Goal: Find contact information: Find contact information

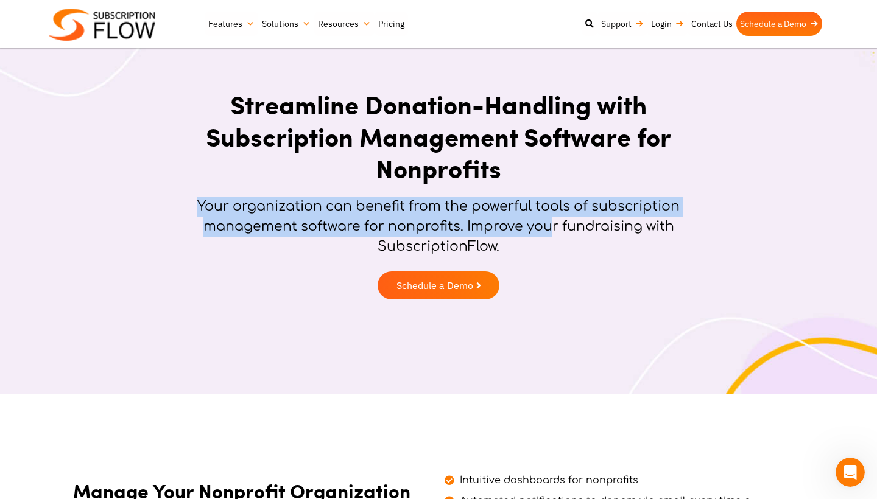
drag, startPoint x: 197, startPoint y: 200, endPoint x: 551, endPoint y: 228, distance: 355.6
click at [551, 228] on p "Your organization can benefit from the powerful tools of subscription managemen…" at bounding box center [438, 227] width 505 height 60
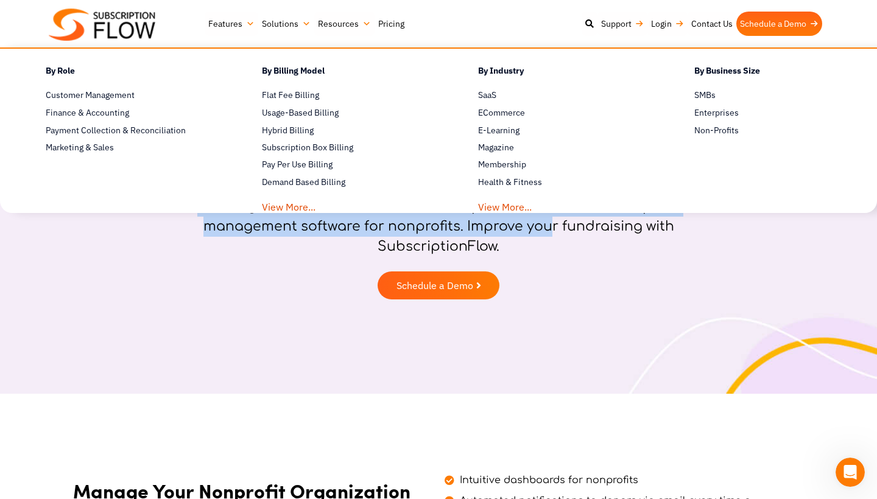
click at [387, 27] on link "Pricing" at bounding box center [391, 24] width 33 height 24
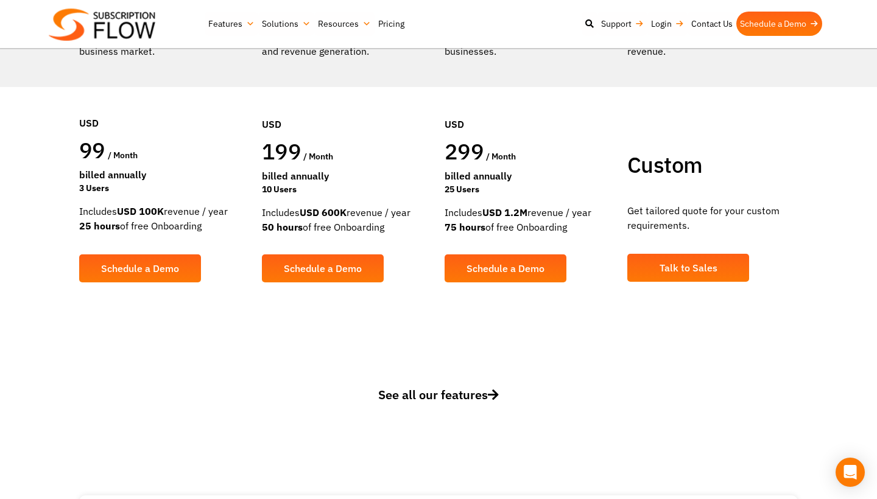
scroll to position [251, 0]
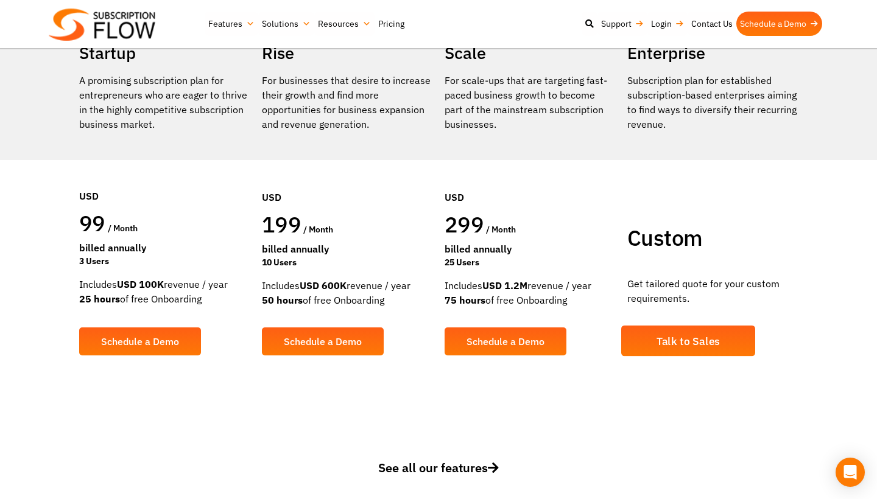
click at [673, 340] on span "Talk to Sales" at bounding box center [688, 341] width 64 height 11
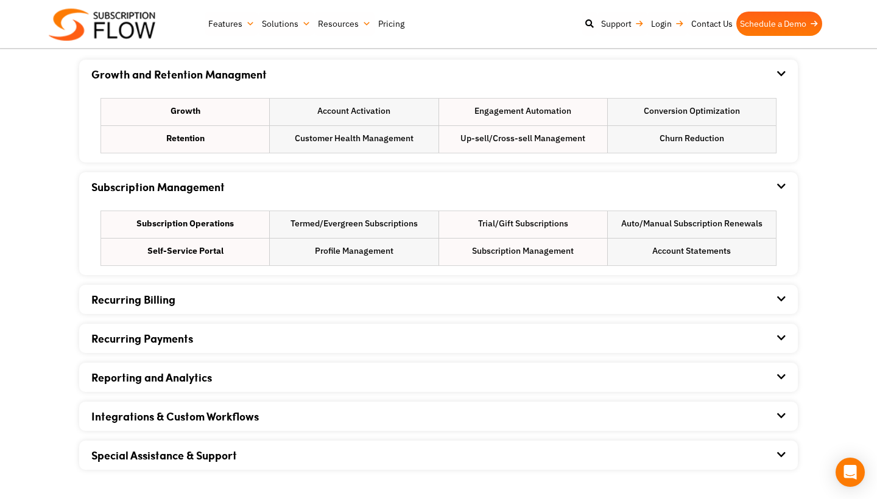
scroll to position [831, 0]
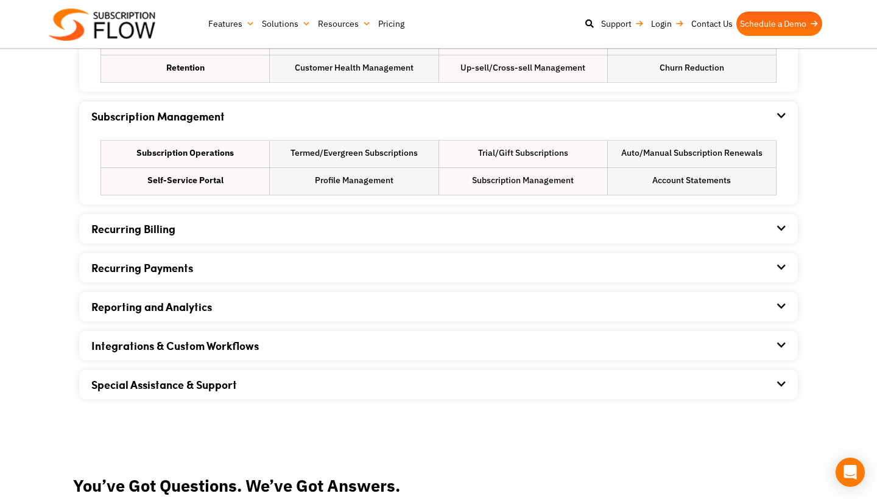
click at [272, 234] on div "Recurring Billing" at bounding box center [438, 228] width 694 height 29
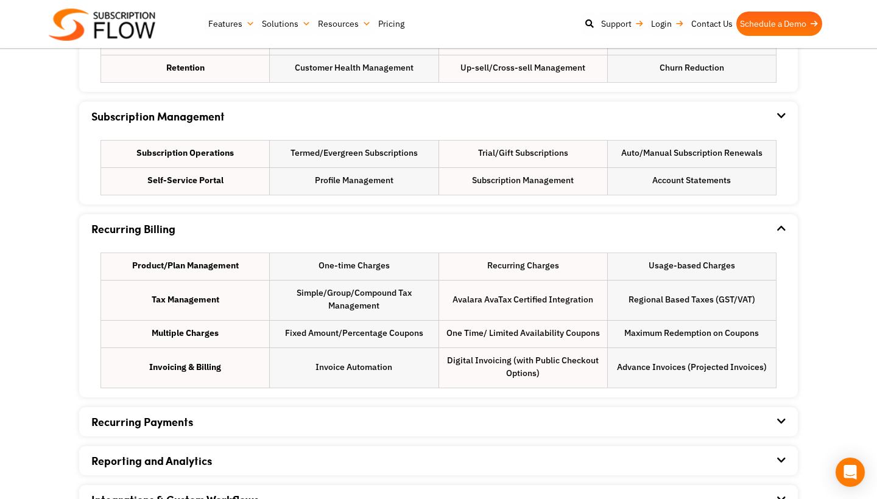
click at [266, 229] on div "Recurring Billing" at bounding box center [438, 228] width 694 height 29
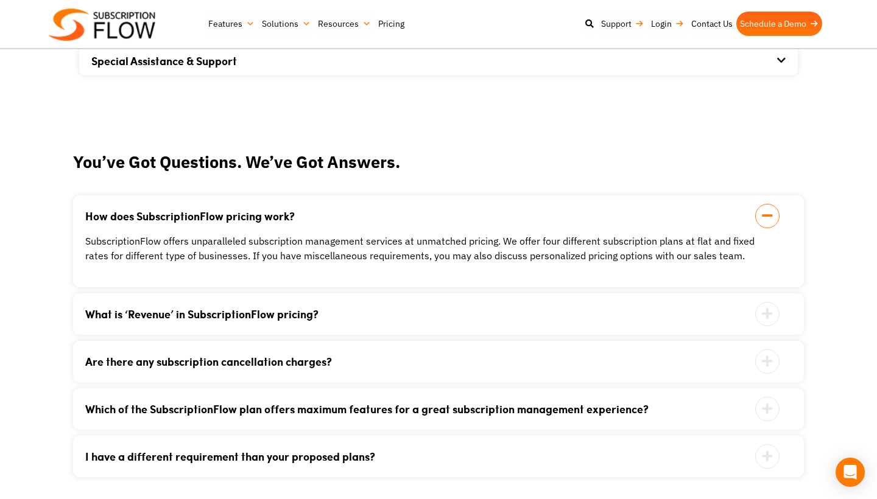
scroll to position [1161, 0]
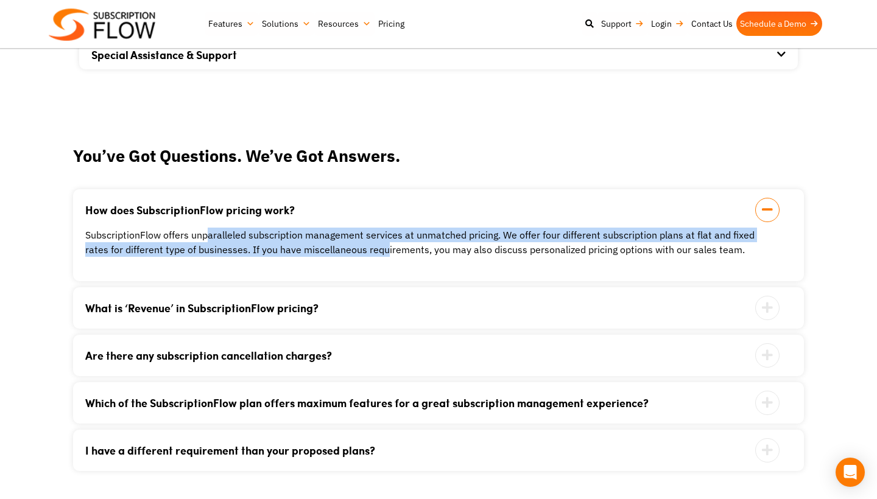
drag, startPoint x: 206, startPoint y: 238, endPoint x: 387, endPoint y: 249, distance: 180.6
click at [387, 249] on p "SubscriptionFlow offers unparalleled subscription management services at unmatc…" at bounding box center [423, 242] width 676 height 29
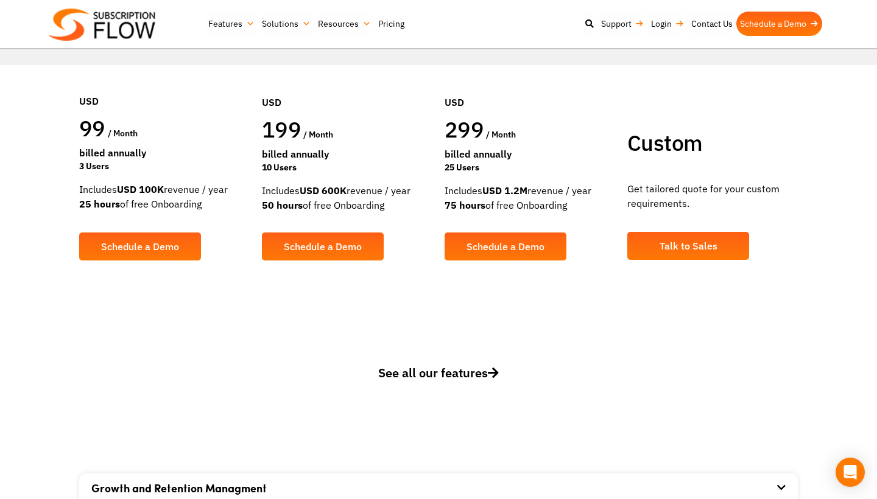
scroll to position [331, 0]
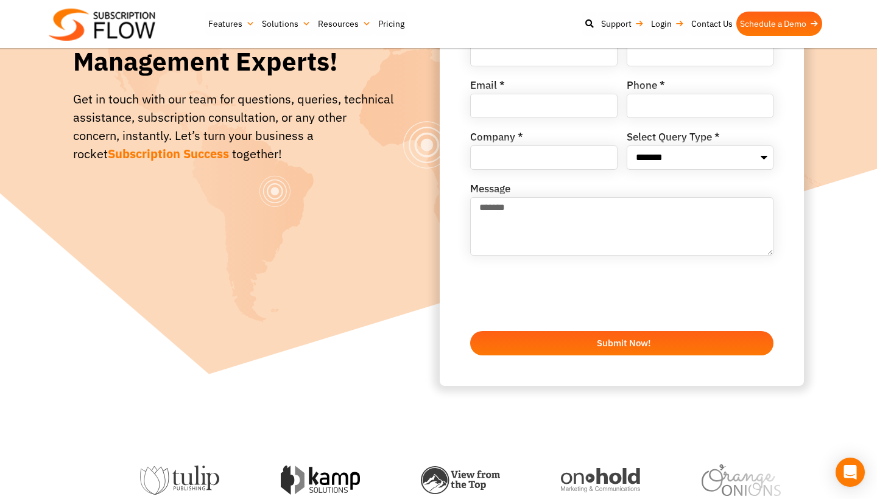
scroll to position [305, 0]
